Goal: Task Accomplishment & Management: Manage account settings

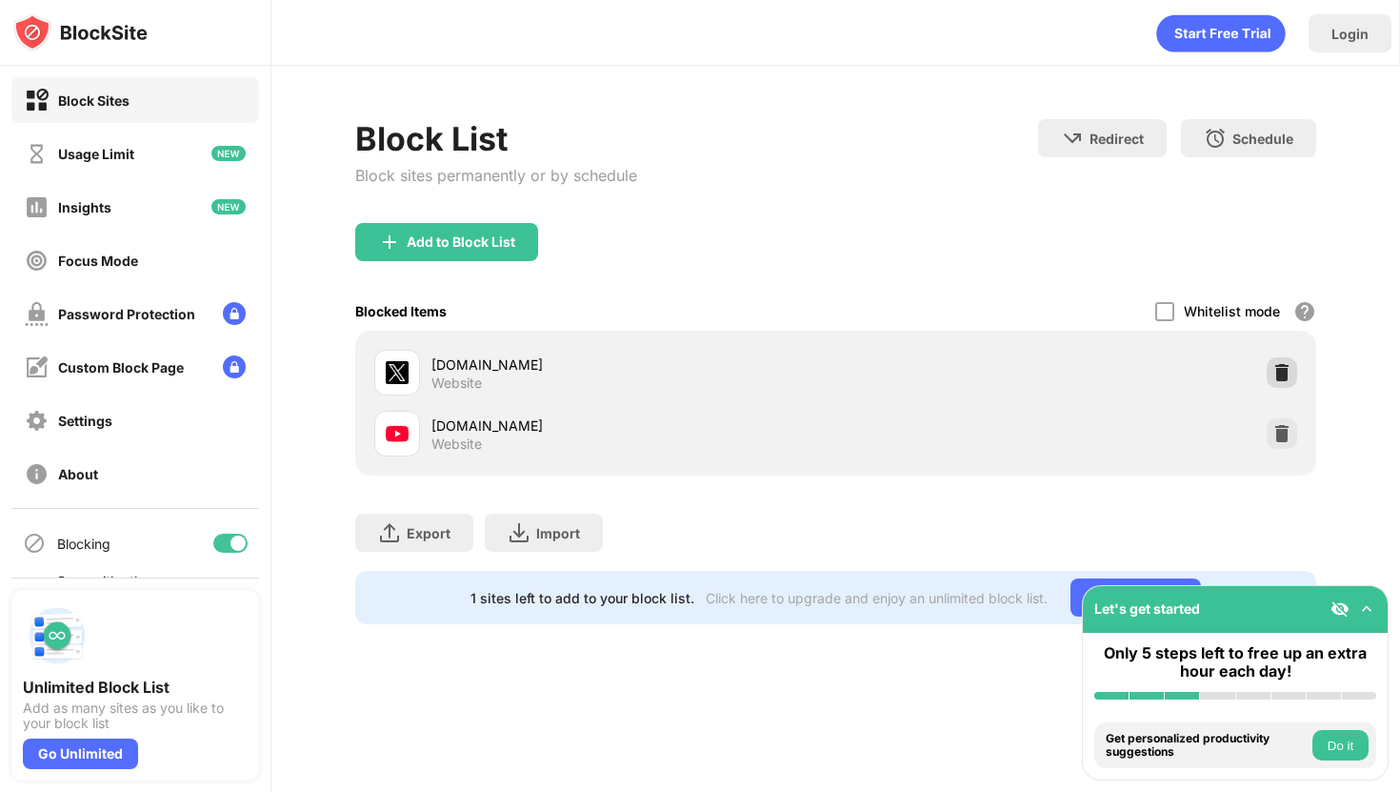
click at [1287, 373] on img at bounding box center [1282, 372] width 19 height 19
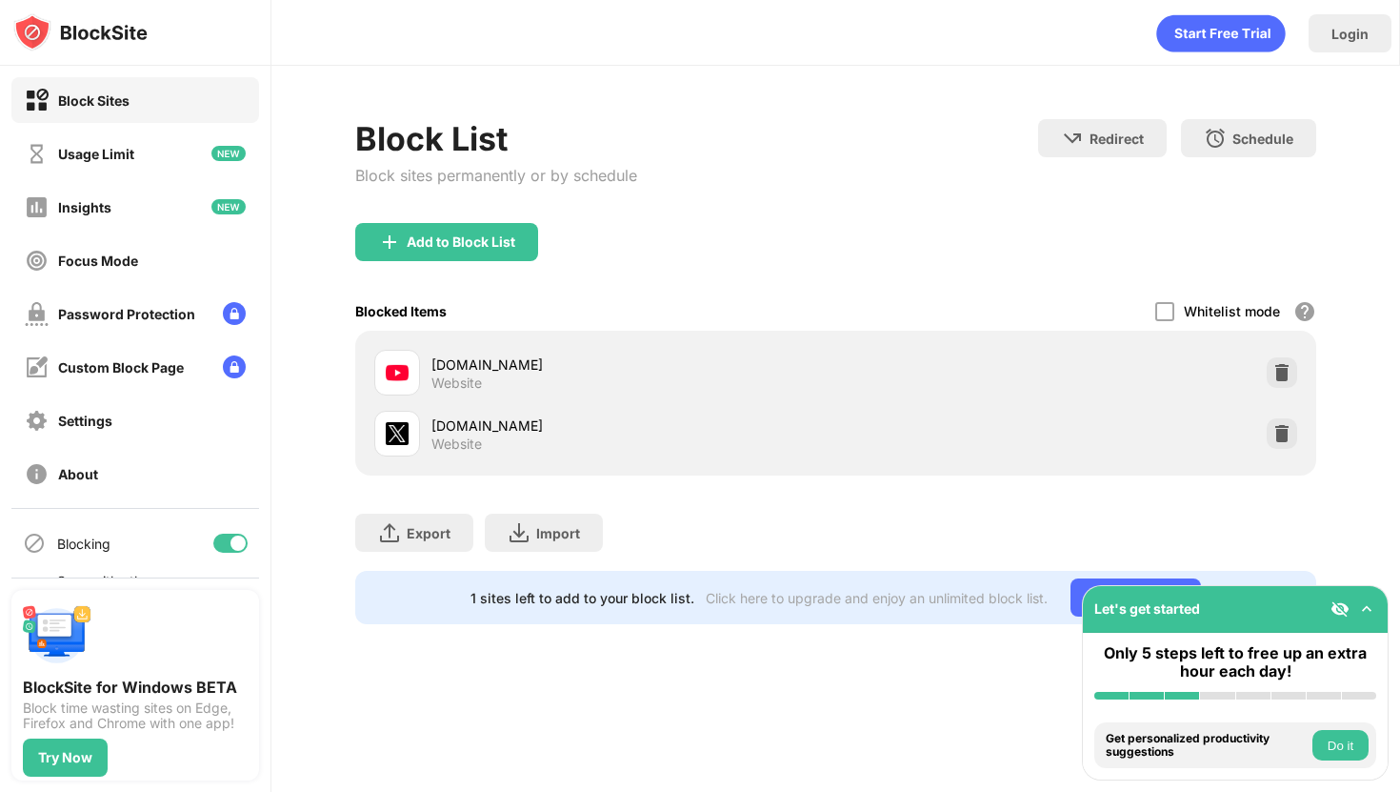
click at [1288, 366] on img at bounding box center [1282, 372] width 19 height 19
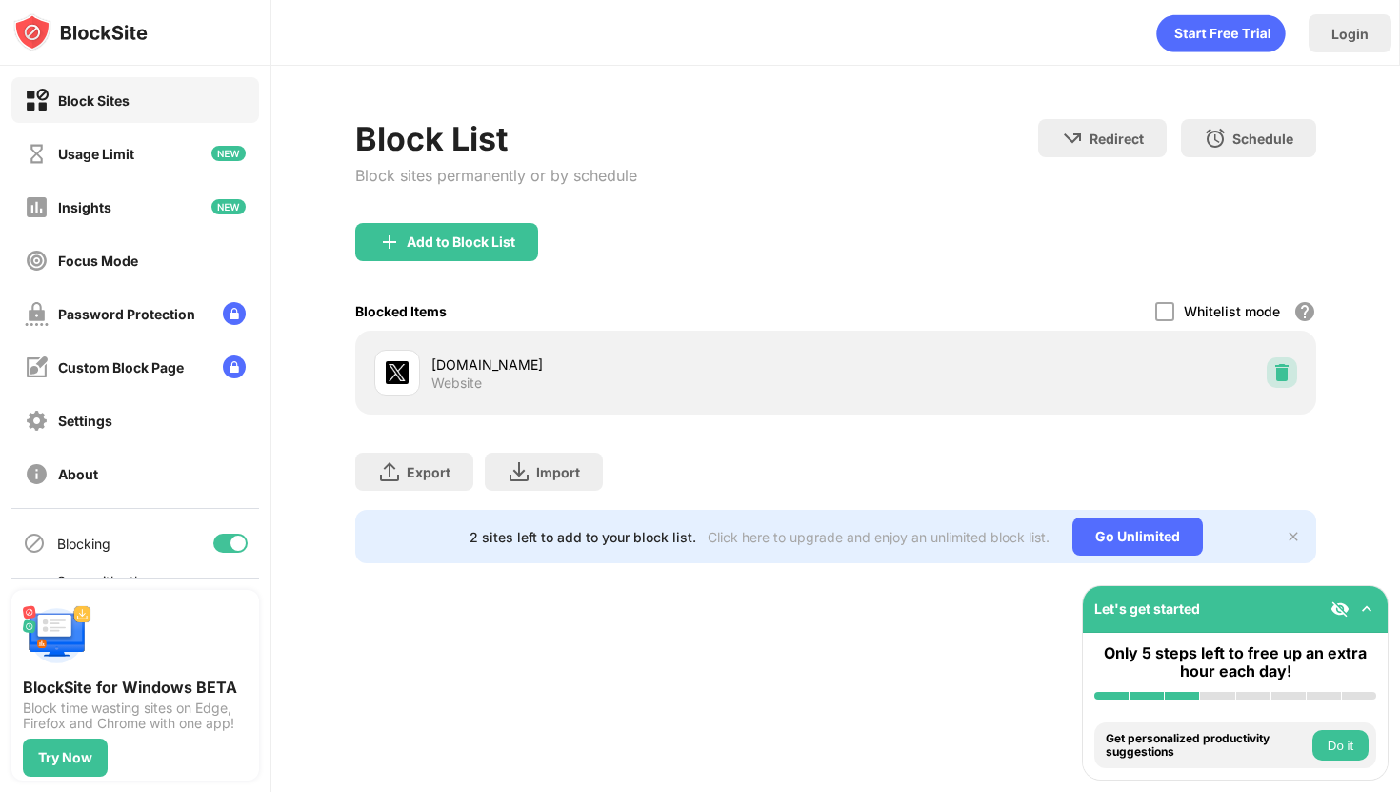
click at [1288, 366] on img at bounding box center [1282, 372] width 19 height 19
